Goal: Book appointment/travel/reservation

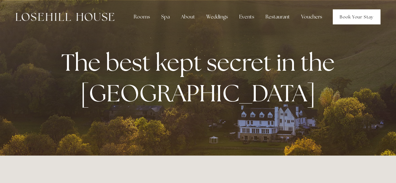
click at [337, 18] on link "Book Your Stay" at bounding box center [356, 16] width 48 height 15
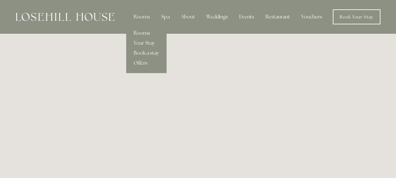
click at [145, 32] on link "Rooms" at bounding box center [146, 33] width 40 height 10
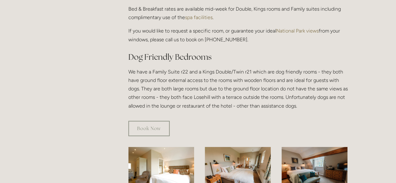
scroll to position [313, 0]
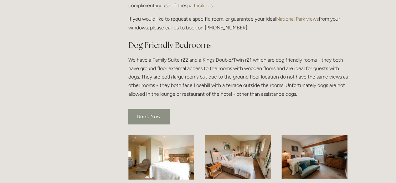
click at [154, 109] on link "Book Now" at bounding box center [148, 116] width 41 height 15
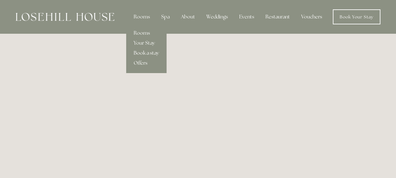
click at [146, 53] on link "Book a stay" at bounding box center [146, 53] width 40 height 10
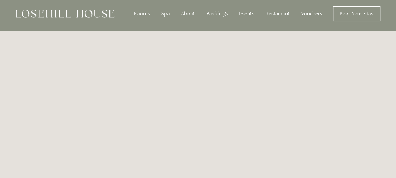
scroll to position [3, 0]
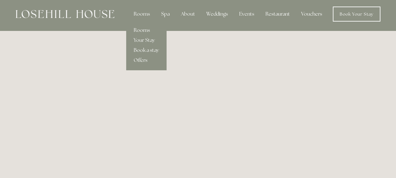
click at [138, 31] on link "Rooms" at bounding box center [146, 30] width 40 height 10
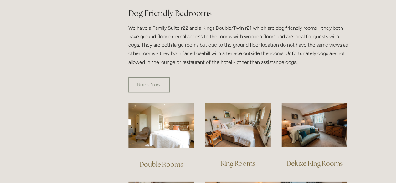
scroll to position [344, 0]
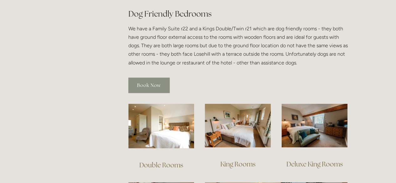
click at [146, 78] on link "Book Now" at bounding box center [148, 85] width 41 height 15
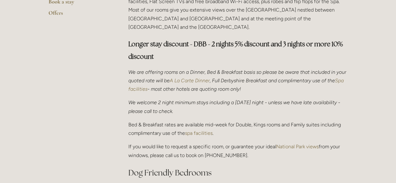
scroll to position [94, 0]
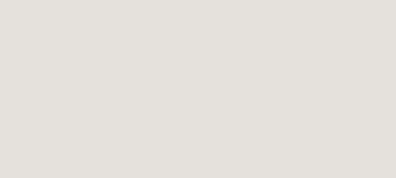
scroll to position [347, 0]
